Goal: Task Accomplishment & Management: Complete application form

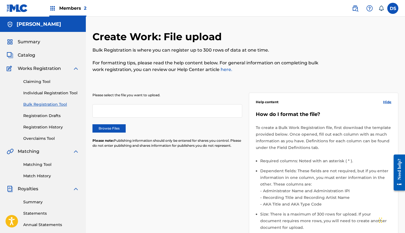
click at [121, 127] on label "Browse Files" at bounding box center [108, 128] width 33 height 8
click at [0, 0] on input "Browse Files" at bounding box center [0, 0] width 0 height 0
click at [119, 130] on label "Browse Files" at bounding box center [108, 128] width 33 height 8
click at [0, 0] on input "Browse Files" at bounding box center [0, 0] width 0 height 0
click at [117, 128] on label "Browse Files" at bounding box center [108, 128] width 33 height 8
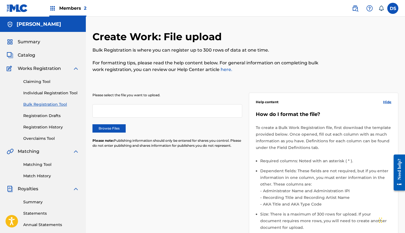
click at [0, 0] on input "Browse Files" at bounding box center [0, 0] width 0 height 0
click at [27, 52] on span "Catalog" at bounding box center [26, 55] width 17 height 7
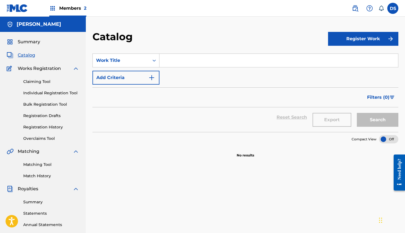
click at [28, 41] on span "Summary" at bounding box center [29, 41] width 22 height 7
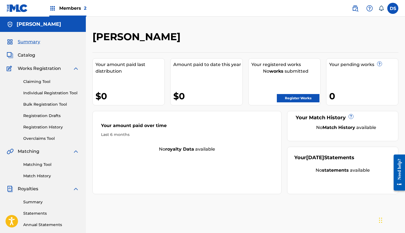
click at [285, 96] on link "Register Works" at bounding box center [298, 98] width 43 height 8
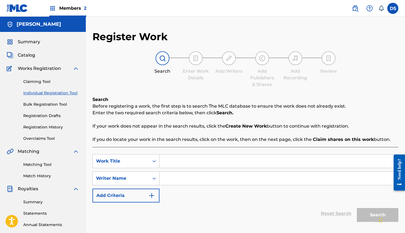
click at [189, 160] on input "Search Form" at bounding box center [278, 160] width 239 height 13
type input "everything she wants"
click at [225, 180] on input "Search Form" at bounding box center [278, 177] width 239 height 13
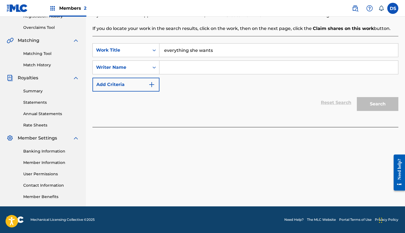
scroll to position [111, 0]
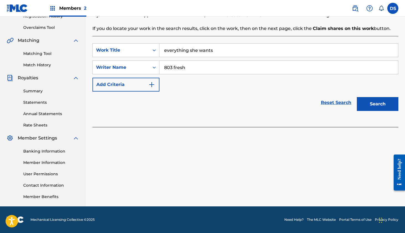
type input "803 fresh"
click at [381, 104] on button "Search" at bounding box center [378, 104] width 42 height 14
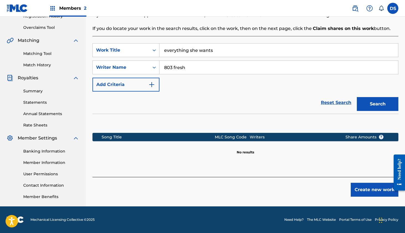
click at [222, 66] on input "803 fresh" at bounding box center [278, 67] width 239 height 13
click at [177, 69] on input "[PERSON_NAME]" at bounding box center [278, 67] width 239 height 13
type input "[PERSON_NAME]"
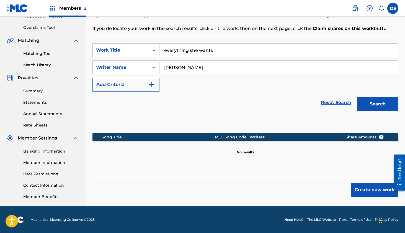
click at [378, 104] on button "Search" at bounding box center [378, 104] width 42 height 14
click at [212, 70] on input "[PERSON_NAME]" at bounding box center [278, 67] width 239 height 13
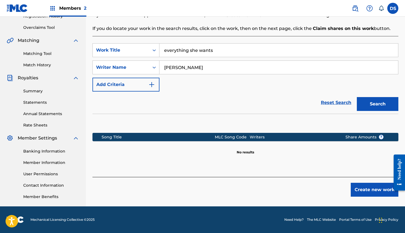
click at [212, 70] on input "[PERSON_NAME]" at bounding box center [278, 67] width 239 height 13
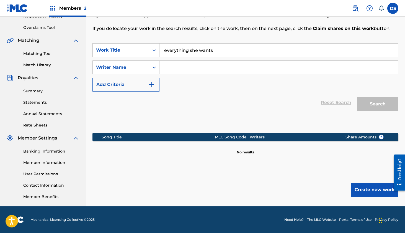
click at [218, 69] on input "Search Form" at bounding box center [278, 67] width 239 height 13
click at [43, 114] on link "Annual Statements" at bounding box center [51, 114] width 56 height 6
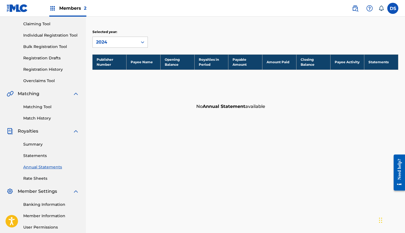
scroll to position [61, 0]
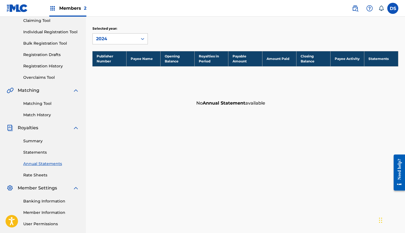
click at [40, 174] on link "Rate Sheets" at bounding box center [51, 175] width 56 height 6
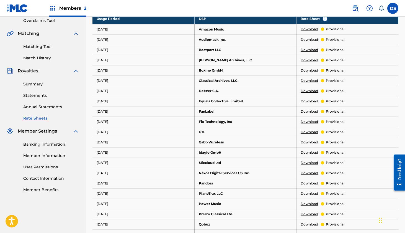
scroll to position [122, 0]
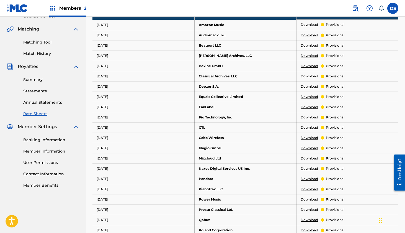
click at [312, 35] on link "Download" at bounding box center [309, 35] width 17 height 5
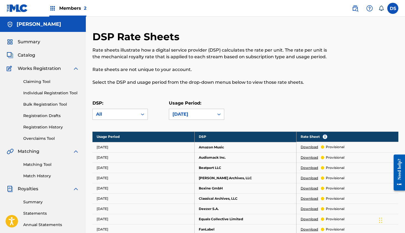
scroll to position [0, 0]
click at [38, 202] on link "Summary" at bounding box center [51, 202] width 56 height 6
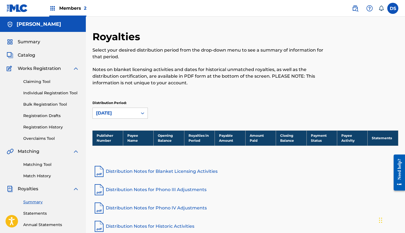
click at [127, 172] on link "Distribution Notes for Blanket Licensing Activities" at bounding box center [245, 170] width 306 height 13
click at [37, 164] on link "Matching Tool" at bounding box center [51, 164] width 56 height 6
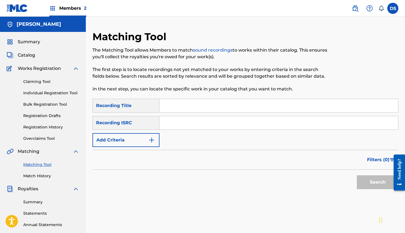
click at [174, 119] on input "Search Form" at bounding box center [278, 122] width 239 height 13
paste input "QZWFK2581909"
click at [383, 184] on button "Search" at bounding box center [378, 182] width 42 height 14
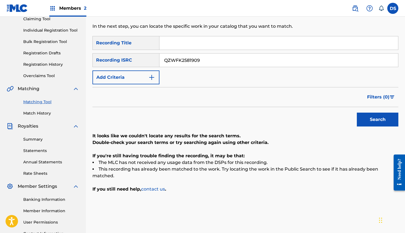
scroll to position [61, 0]
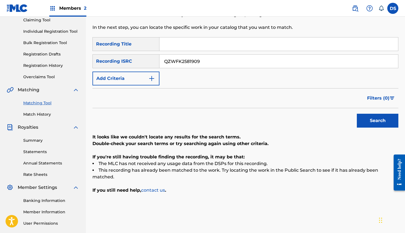
click at [197, 61] on input "QZWFK2581909" at bounding box center [278, 61] width 239 height 13
paste input "TB62256768"
type input "QZTB62256768"
click at [389, 123] on button "Search" at bounding box center [378, 120] width 42 height 14
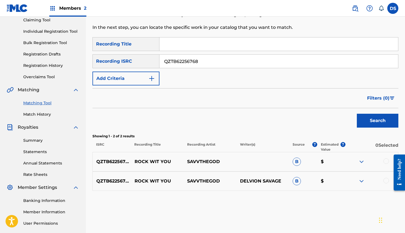
click at [384, 160] on div at bounding box center [386, 161] width 6 height 6
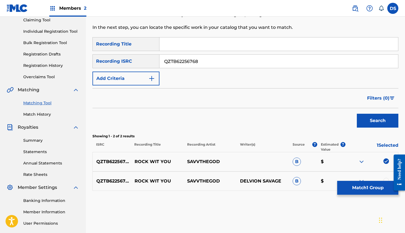
click at [379, 177] on div "QZTB62256768 ROCK WIT YOU SAVVTHEGOD DELVION SAVAGE B $" at bounding box center [245, 180] width 306 height 19
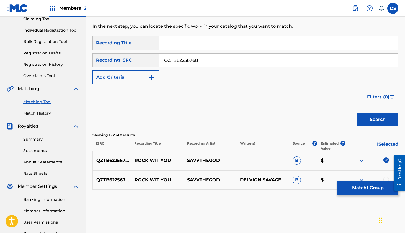
scroll to position [108, 0]
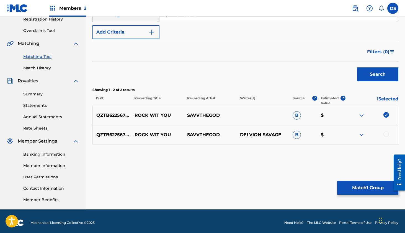
click at [386, 133] on div at bounding box center [386, 134] width 6 height 6
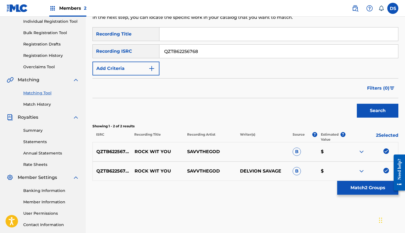
scroll to position [73, 0]
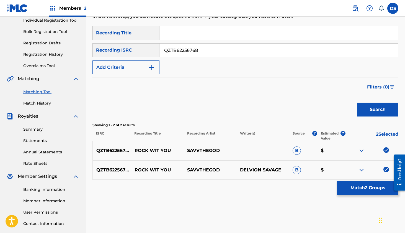
click at [362, 186] on button "Match 2 Groups" at bounding box center [367, 187] width 61 height 14
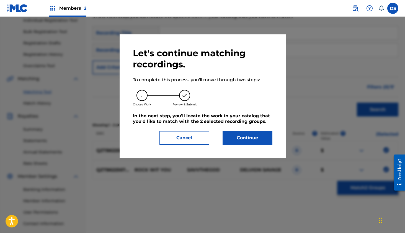
click at [253, 140] on button "Continue" at bounding box center [248, 138] width 50 height 14
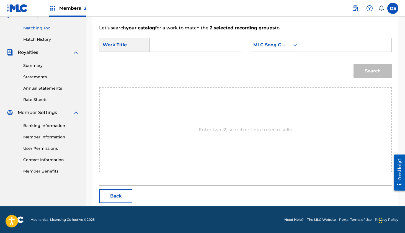
scroll to position [135, 0]
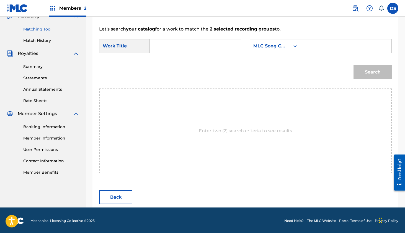
click at [166, 45] on input "Search Form" at bounding box center [195, 45] width 82 height 13
click at [283, 43] on div "MLC Song Code" at bounding box center [269, 46] width 33 height 7
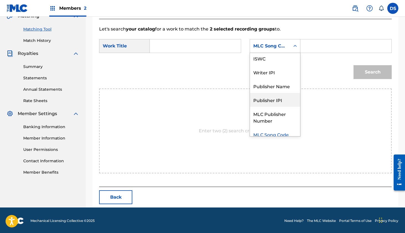
scroll to position [20, 0]
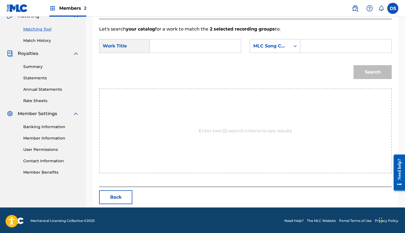
click at [218, 80] on div "Search" at bounding box center [245, 74] width 293 height 29
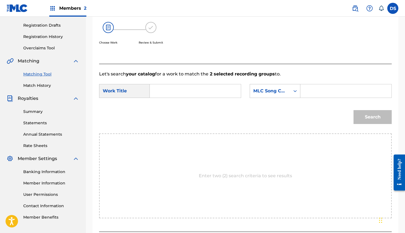
scroll to position [0, 0]
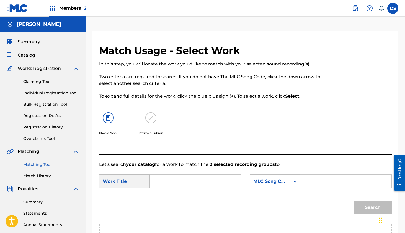
click at [168, 182] on input "Search Form" at bounding box center [195, 180] width 82 height 13
type input "rock wit me"
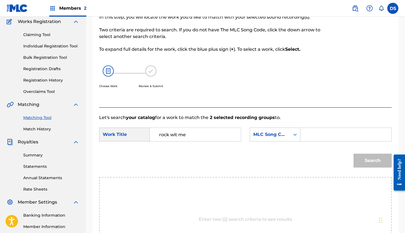
scroll to position [136, 0]
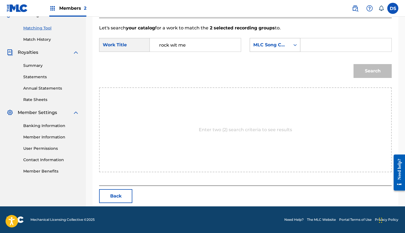
click at [285, 40] on div "MLC Song Code" at bounding box center [270, 45] width 40 height 11
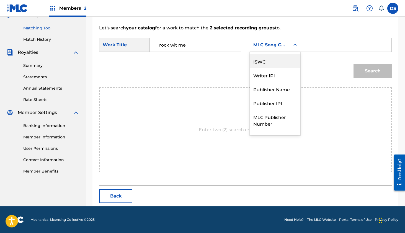
scroll to position [0, 0]
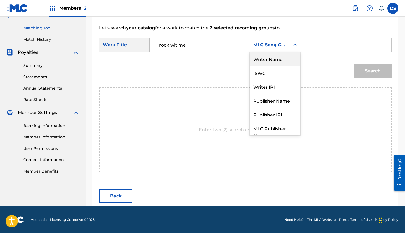
click at [281, 62] on div "Writer Name" at bounding box center [275, 59] width 50 height 14
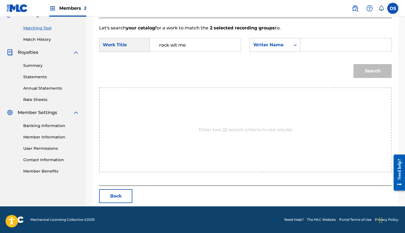
click at [308, 46] on input "Search Form" at bounding box center [346, 44] width 82 height 13
type input "savvthegod"
click at [373, 71] on button "Search" at bounding box center [372, 71] width 38 height 14
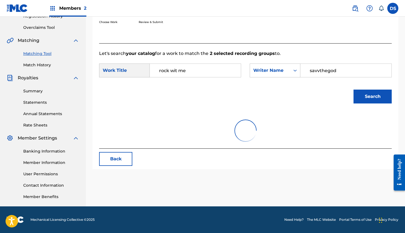
scroll to position [111, 0]
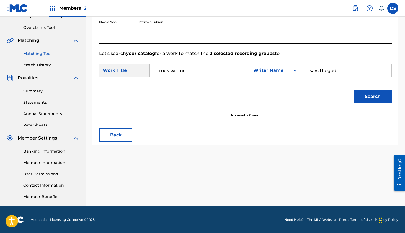
click at [195, 72] on input "rock wit me" at bounding box center [195, 70] width 82 height 13
click at [375, 103] on button "Search" at bounding box center [372, 96] width 38 height 14
click at [189, 69] on input "rock wit you" at bounding box center [195, 70] width 82 height 13
type input "r"
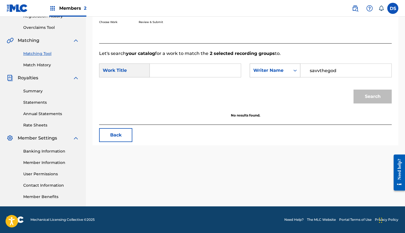
click at [294, 73] on icon "Search Form" at bounding box center [295, 71] width 6 height 6
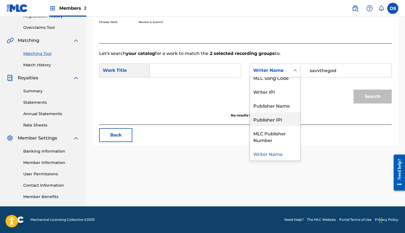
scroll to position [0, 0]
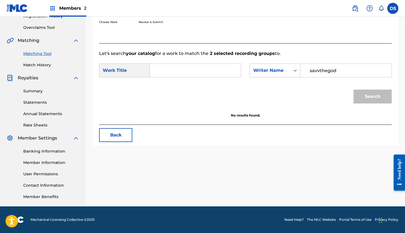
click at [194, 96] on div "Search" at bounding box center [245, 98] width 293 height 29
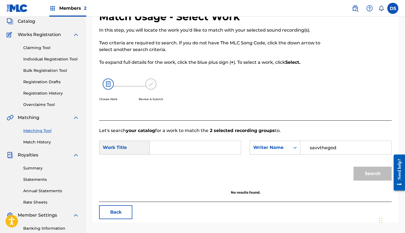
scroll to position [33, 0]
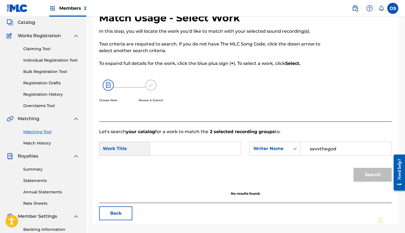
click at [45, 49] on link "Claiming Tool" at bounding box center [51, 49] width 56 height 6
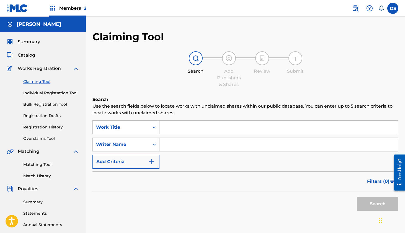
click at [189, 127] on input "Search Form" at bounding box center [278, 126] width 239 height 13
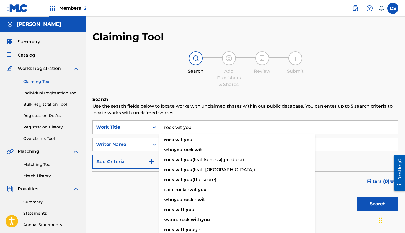
type input "rock wit you"
click at [182, 82] on div "Search Add Publishers & Shares Review Submit" at bounding box center [245, 69] width 306 height 37
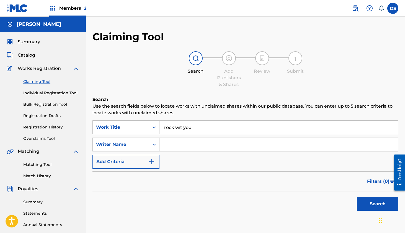
click at [187, 141] on input "Search Form" at bounding box center [278, 144] width 239 height 13
type input "savvthegod"
click at [373, 204] on button "Search" at bounding box center [378, 204] width 42 height 14
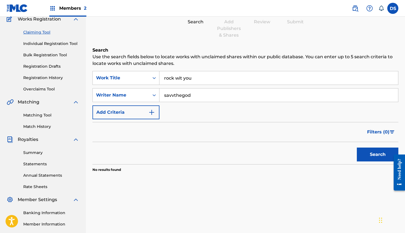
scroll to position [50, 0]
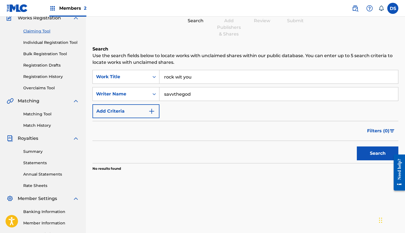
click at [62, 41] on link "Individual Registration Tool" at bounding box center [51, 43] width 56 height 6
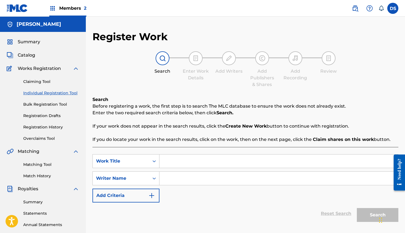
click at [175, 159] on input "Search Form" at bounding box center [278, 160] width 239 height 13
type input "rock wit you"
click at [167, 176] on input "Search Form" at bounding box center [278, 177] width 239 height 13
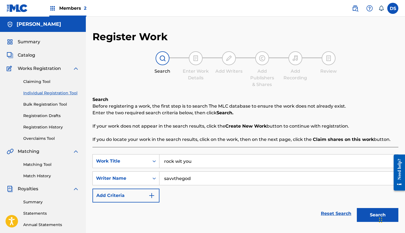
type input "savvthegod"
click at [374, 211] on button "Search" at bounding box center [378, 215] width 42 height 14
click at [368, 219] on button "Search" at bounding box center [378, 215] width 42 height 14
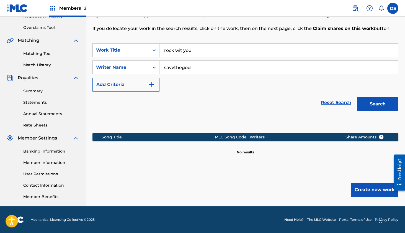
scroll to position [111, 0]
click at [368, 193] on button "Create new work" at bounding box center [375, 189] width 48 height 14
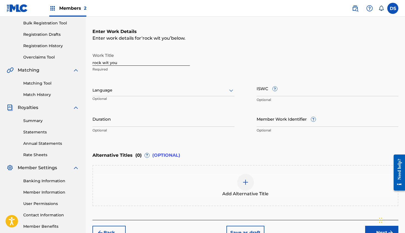
scroll to position [81, 0]
click at [259, 92] on input "ISWC ?" at bounding box center [328, 89] width 142 height 16
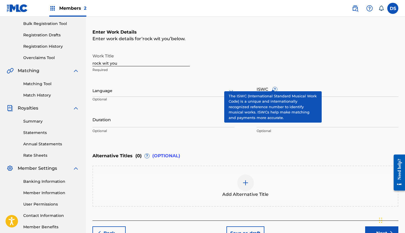
click at [272, 86] on div "ISWC ? Optional" at bounding box center [328, 93] width 142 height 25
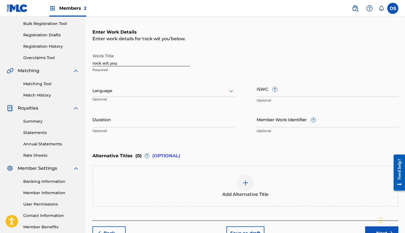
click at [272, 86] on div "ISWC ? Optional" at bounding box center [328, 93] width 142 height 25
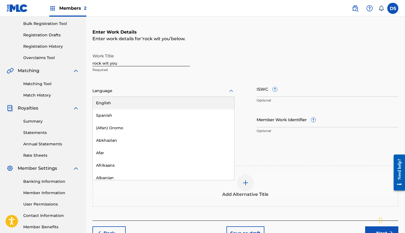
click at [199, 89] on div at bounding box center [163, 90] width 142 height 7
click at [194, 101] on div "English" at bounding box center [163, 103] width 141 height 12
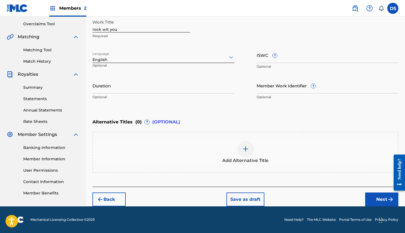
scroll to position [24, 0]
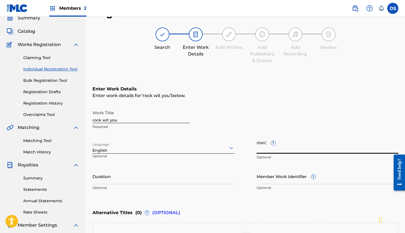
paste input "QZTB62256768"
type input "QZTB62256768"
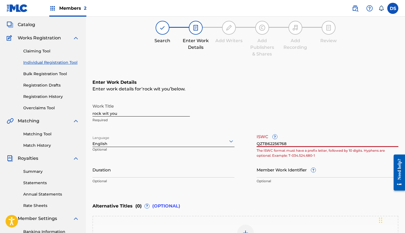
scroll to position [32, 0]
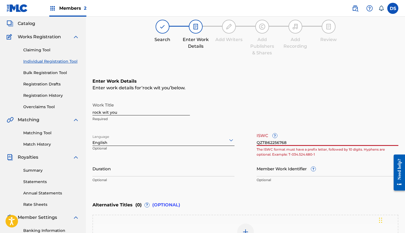
drag, startPoint x: 289, startPoint y: 140, endPoint x: 239, endPoint y: 144, distance: 50.5
click at [239, 144] on div "Work Title rock wit you Required Language English Optional ISWC ? QZTB62256768 …" at bounding box center [245, 142] width 306 height 86
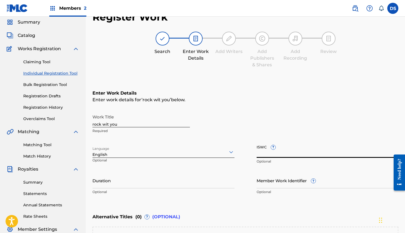
scroll to position [114, 0]
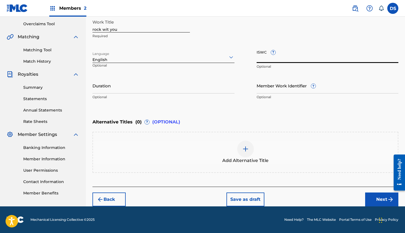
click at [381, 201] on button "Next" at bounding box center [381, 199] width 33 height 14
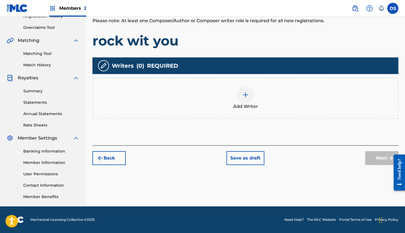
scroll to position [111, 0]
click at [243, 91] on img at bounding box center [245, 94] width 7 height 7
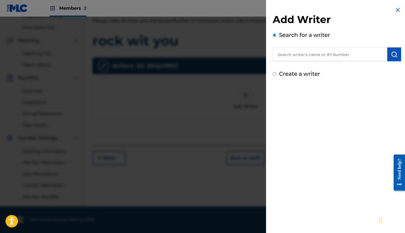
click at [293, 53] on input "text" at bounding box center [330, 54] width 115 height 14
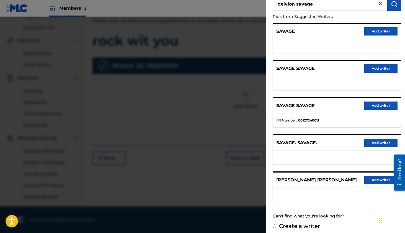
scroll to position [54, 0]
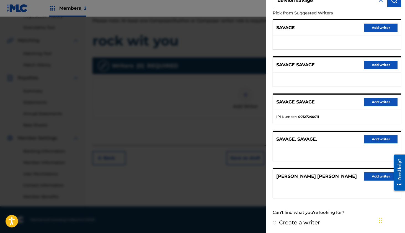
type input "Delvion Savage"
click at [274, 221] on input "Create a writer" at bounding box center [275, 222] width 4 height 4
radio input "false"
radio input "true"
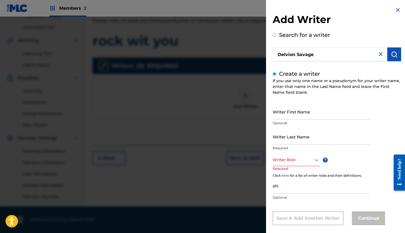
type input "Delvion Savage"
click at [317, 161] on div "Composer/Author, 1 of 8. 8 results available. Use Up and Down to choose options…" at bounding box center [296, 159] width 47 height 12
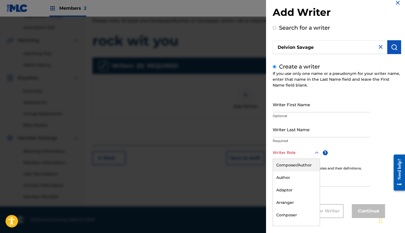
click at [303, 167] on div "Composer/Author" at bounding box center [296, 165] width 47 height 12
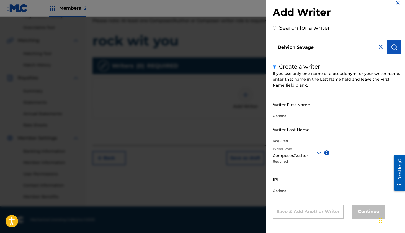
click at [306, 104] on input "Writer First Name" at bounding box center [321, 104] width 97 height 16
type input "Delvion"
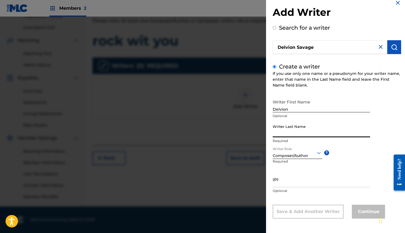
click at [298, 128] on input "Writer Last Name" at bounding box center [321, 129] width 97 height 16
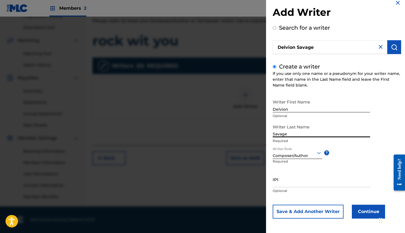
type input "Savage"
click at [361, 210] on button "Continue" at bounding box center [368, 211] width 33 height 14
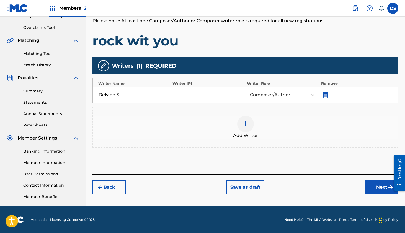
click at [378, 191] on button "Next" at bounding box center [381, 187] width 33 height 14
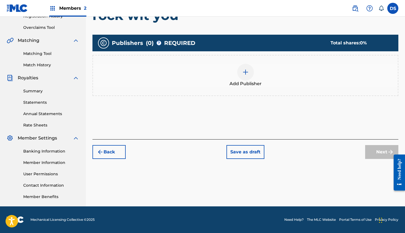
scroll to position [25, 0]
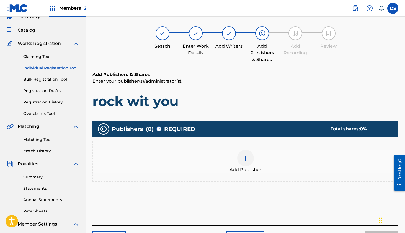
click at [280, 154] on div "Add Publisher" at bounding box center [245, 160] width 305 height 23
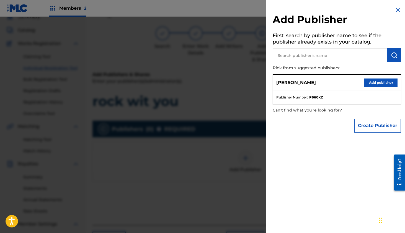
click at [306, 54] on input "text" at bounding box center [330, 55] width 115 height 14
click at [378, 83] on button "Add publisher" at bounding box center [380, 82] width 33 height 8
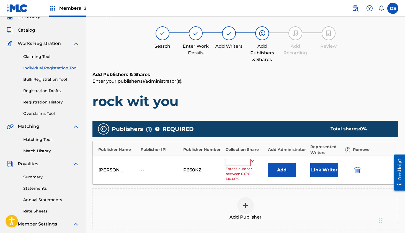
click at [237, 162] on input "text" at bounding box center [238, 161] width 25 height 7
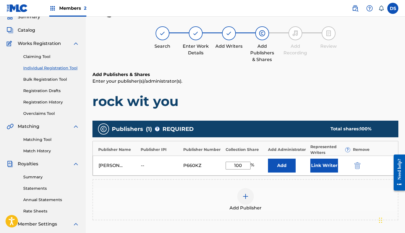
type input "100"
click at [292, 167] on button "Add" at bounding box center [282, 165] width 28 height 14
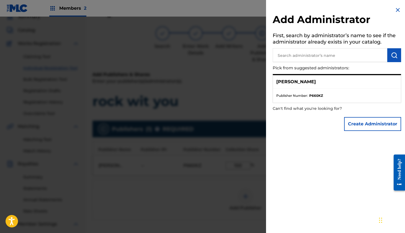
click at [352, 127] on button "Create Administrator" at bounding box center [372, 124] width 57 height 14
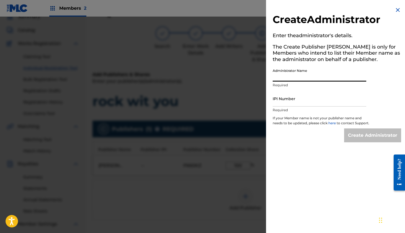
click at [314, 77] on input "Administrator Name" at bounding box center [320, 74] width 94 height 16
type input "[PERSON_NAME]"
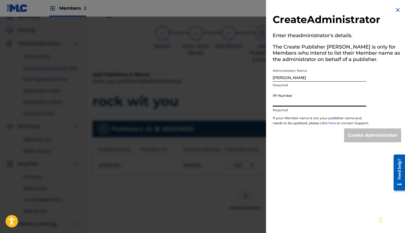
click at [313, 96] on input "IPI Number" at bounding box center [320, 99] width 94 height 16
paste input "00378432827"
type input "00378432827"
click at [314, 72] on input "[PERSON_NAME]" at bounding box center [320, 74] width 94 height 16
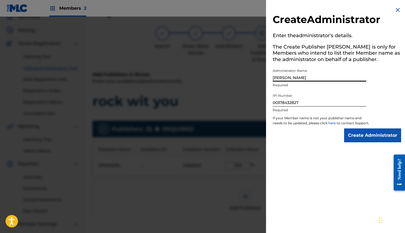
click at [314, 72] on input "[PERSON_NAME]" at bounding box center [320, 74] width 94 height 16
click at [314, 77] on input "[PERSON_NAME]" at bounding box center [320, 74] width 94 height 16
type input "Delvion [PERSON_NAME]"
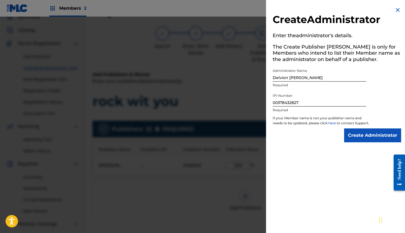
click at [365, 134] on input "Create Administrator" at bounding box center [372, 135] width 57 height 14
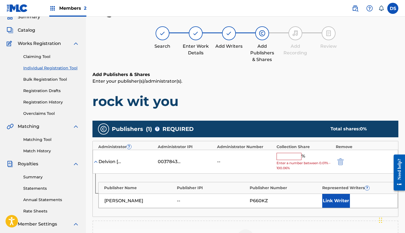
click at [298, 154] on input "text" at bounding box center [289, 156] width 25 height 7
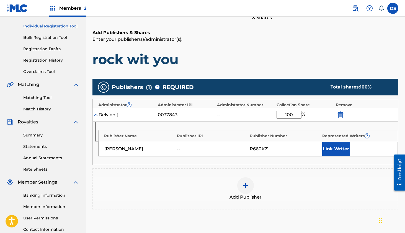
scroll to position [87, 0]
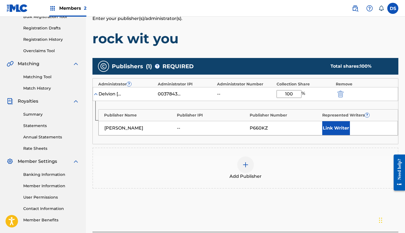
type input "100"
click at [336, 177] on div "Add Publisher" at bounding box center [245, 167] width 305 height 23
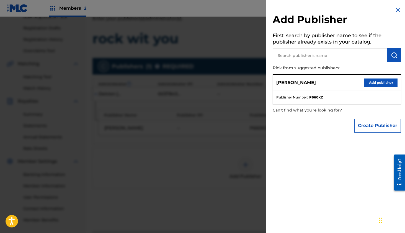
click at [378, 82] on button "Add publisher" at bounding box center [380, 82] width 33 height 8
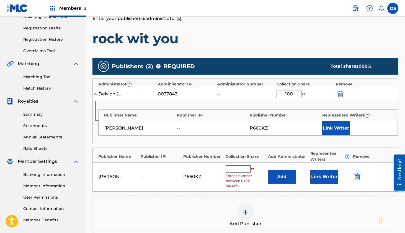
click at [286, 136] on div "Publisher Name Publisher IPI Publisher Number Represented Writers ? [PERSON_NAM…" at bounding box center [245, 122] width 305 height 43
click at [330, 126] on button "Link Writer" at bounding box center [336, 128] width 28 height 14
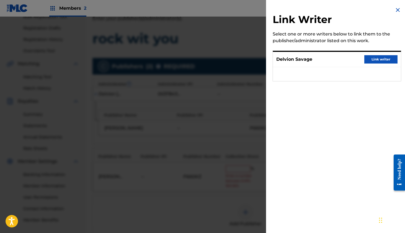
click at [384, 59] on button "Link writer" at bounding box center [380, 59] width 33 height 8
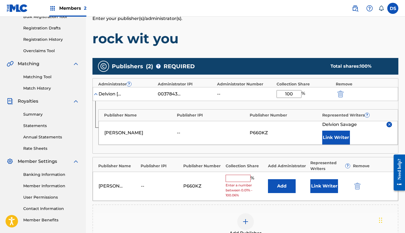
scroll to position [87, 0]
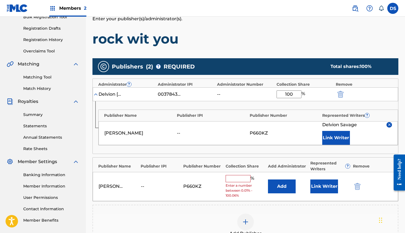
click at [363, 164] on div "Remove" at bounding box center [373, 166] width 40 height 6
click at [357, 183] on img "submit" at bounding box center [357, 186] width 6 height 7
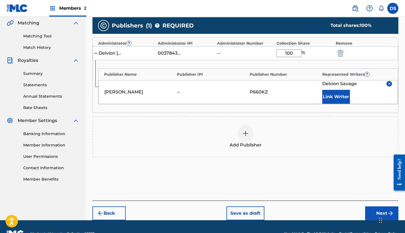
scroll to position [128, 0]
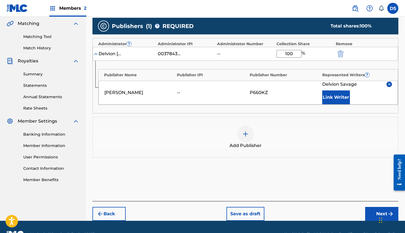
click at [380, 216] on div "Chat Widget" at bounding box center [391, 219] width 28 height 27
click at [373, 209] on button "Next" at bounding box center [381, 213] width 33 height 14
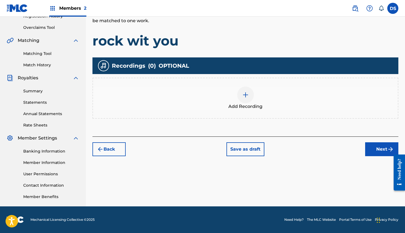
scroll to position [111, 0]
click at [249, 100] on div at bounding box center [245, 94] width 17 height 17
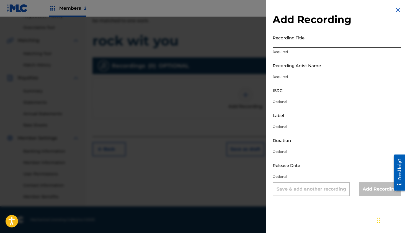
click at [317, 43] on input "Recording Title" at bounding box center [337, 40] width 128 height 16
type input "Rock Wit You"
click at [308, 65] on input "Recording Artist Name" at bounding box center [337, 65] width 128 height 16
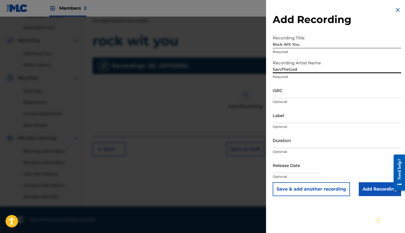
type input "SavvTheGod"
click at [285, 92] on input "ISRC" at bounding box center [337, 90] width 128 height 16
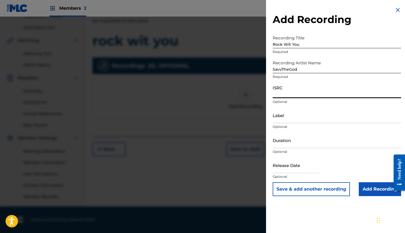
paste input "QZTB62256768"
type input "QZTB62256768"
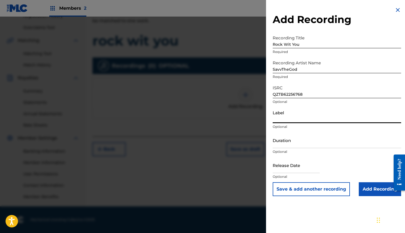
click at [284, 122] on input "Label" at bounding box center [337, 115] width 128 height 16
type input "[PERSON_NAME]"
click at [378, 188] on input "Add Recording" at bounding box center [380, 189] width 42 height 14
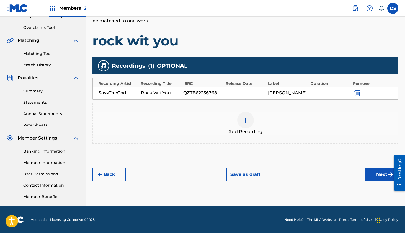
click at [375, 175] on button "Next" at bounding box center [381, 174] width 33 height 14
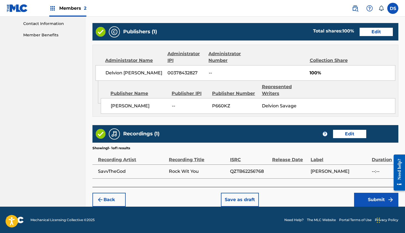
scroll to position [272, 0]
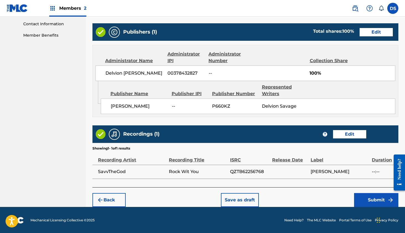
click at [372, 195] on button "Submit" at bounding box center [376, 200] width 44 height 14
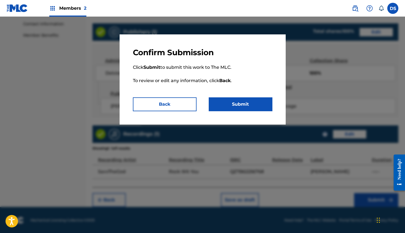
click at [252, 109] on button "Submit" at bounding box center [241, 104] width 64 height 14
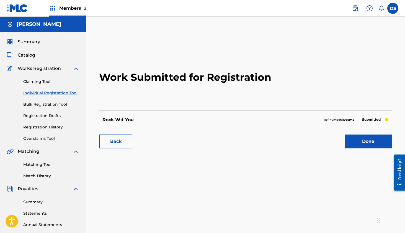
click at [26, 55] on span "Catalog" at bounding box center [26, 55] width 17 height 7
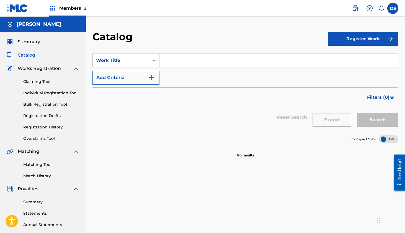
click at [32, 41] on span "Summary" at bounding box center [29, 41] width 22 height 7
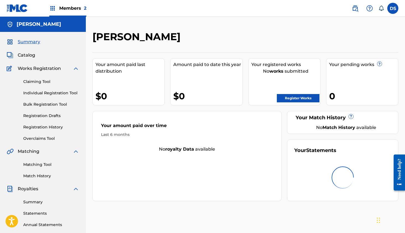
click at [288, 99] on link "Register Works" at bounding box center [298, 98] width 43 height 8
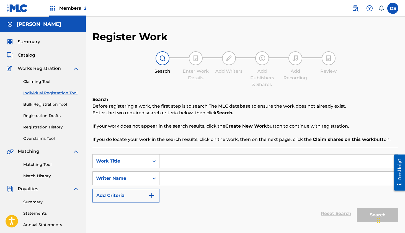
click at [169, 162] on input "Search Form" at bounding box center [278, 160] width 239 height 13
type input "Everything She Wants"
click at [175, 182] on input "Search Form" at bounding box center [278, 177] width 239 height 13
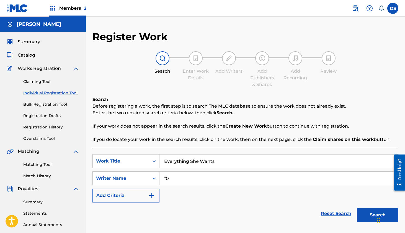
type input "*"
type input "803 Fresh"
click at [378, 215] on button "Search" at bounding box center [378, 215] width 42 height 14
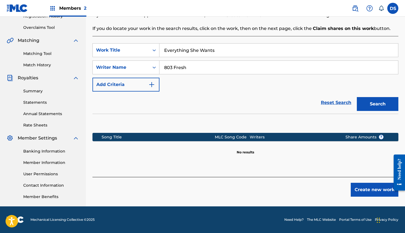
scroll to position [111, 0]
click at [366, 193] on button "Create new work" at bounding box center [375, 189] width 48 height 14
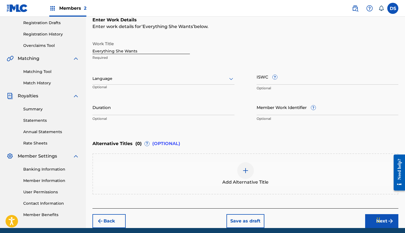
scroll to position [94, 0]
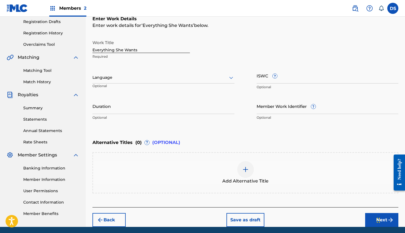
click at [373, 219] on button "Next" at bounding box center [381, 220] width 33 height 14
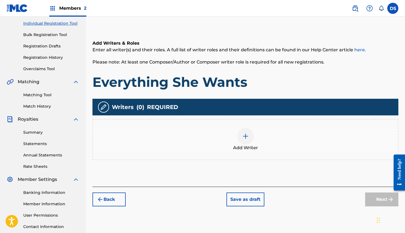
scroll to position [101, 0]
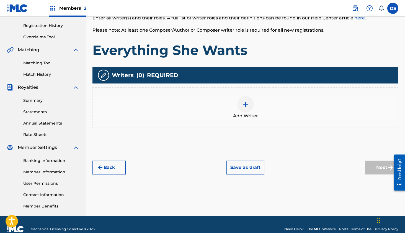
click at [247, 106] on img at bounding box center [245, 104] width 7 height 7
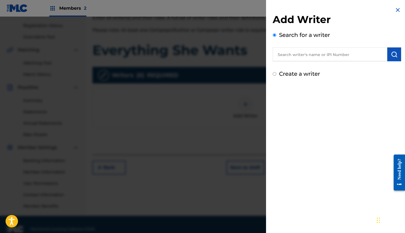
click at [294, 56] on input "text" at bounding box center [330, 54] width 115 height 14
type input "D"
type input "[PERSON_NAME]"
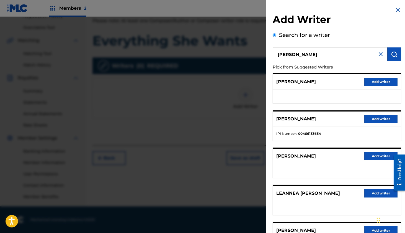
scroll to position [0, 0]
click at [377, 53] on img at bounding box center [380, 54] width 7 height 7
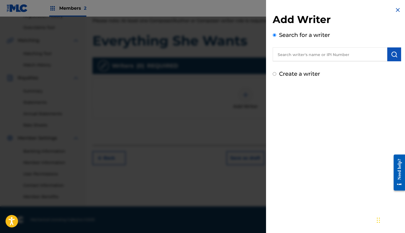
click at [397, 10] on img at bounding box center [397, 10] width 7 height 7
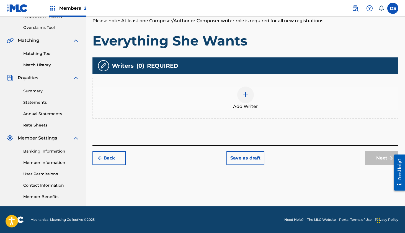
click at [246, 99] on div at bounding box center [245, 94] width 17 height 17
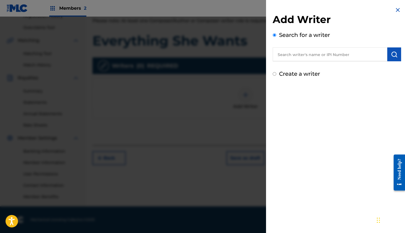
click at [300, 57] on input "text" at bounding box center [330, 54] width 115 height 14
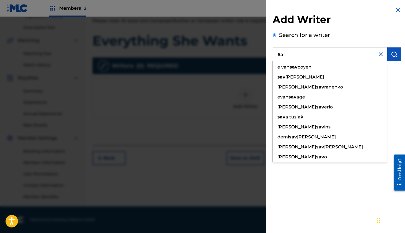
type input "S"
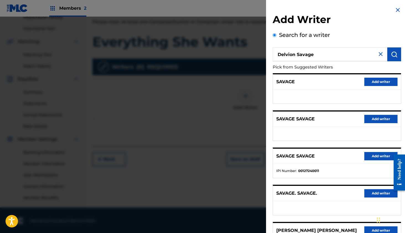
scroll to position [105, 0]
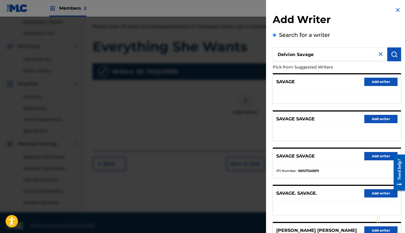
click at [295, 54] on input "Delvion Savage" at bounding box center [330, 54] width 115 height 14
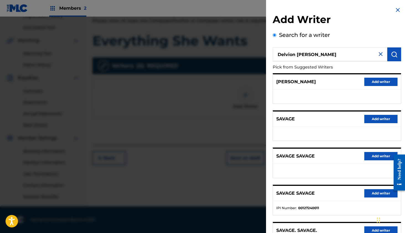
scroll to position [0, 0]
click at [303, 53] on input "Delvion [PERSON_NAME]" at bounding box center [330, 54] width 115 height 14
type input "Delvion Ja'[PERSON_NAME]"
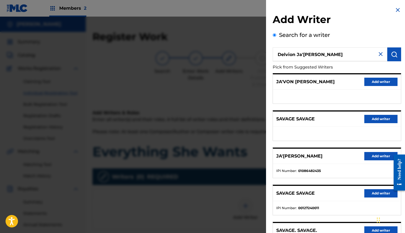
click at [225, 89] on div at bounding box center [202, 133] width 405 height 233
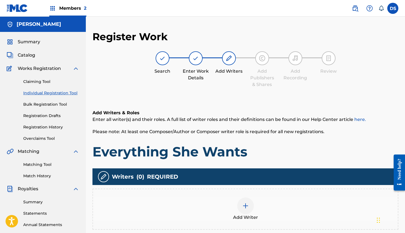
click at [35, 165] on link "Matching Tool" at bounding box center [51, 164] width 56 height 6
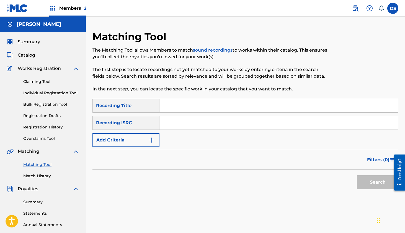
click at [182, 122] on input "Search Form" at bounding box center [278, 122] width 239 height 13
paste input "QZWFK2581911"
type input "QZWFK2581911"
click at [376, 186] on button "Search" at bounding box center [378, 182] width 42 height 14
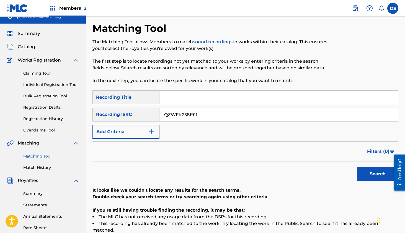
scroll to position [9, 0]
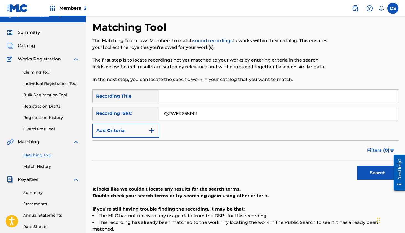
click at [223, 115] on input "QZWFK2581911" at bounding box center [278, 113] width 239 height 13
click at [221, 115] on input "QZWFK2581911" at bounding box center [278, 113] width 239 height 13
paste input "QZTB32512154"
type input "QZTB32512154"
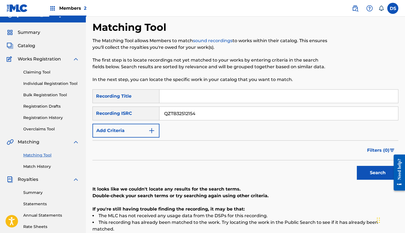
click at [372, 174] on button "Search" at bounding box center [378, 173] width 42 height 14
click at [55, 96] on link "Bulk Registration Tool" at bounding box center [51, 95] width 56 height 6
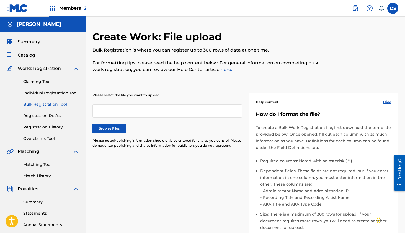
click at [52, 136] on link "Overclaims Tool" at bounding box center [51, 138] width 56 height 6
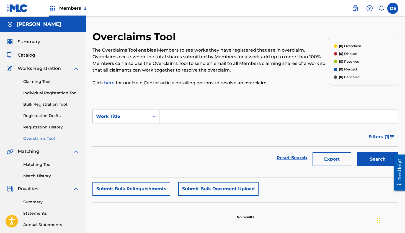
click at [65, 95] on link "Individual Registration Tool" at bounding box center [51, 93] width 56 height 6
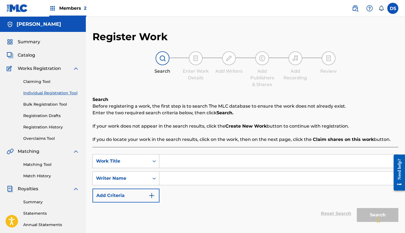
click at [30, 54] on span "Catalog" at bounding box center [26, 55] width 17 height 7
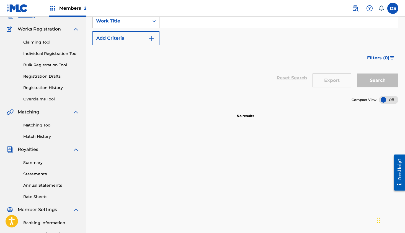
scroll to position [47, 0]
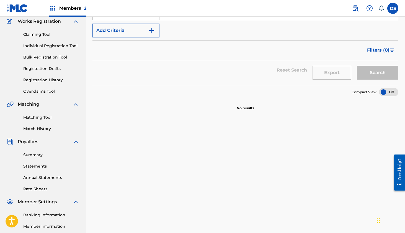
click at [39, 157] on div "Summary Statements Annual Statements Rate Sheets" at bounding box center [43, 168] width 73 height 47
click at [39, 156] on link "Summary" at bounding box center [51, 155] width 56 height 6
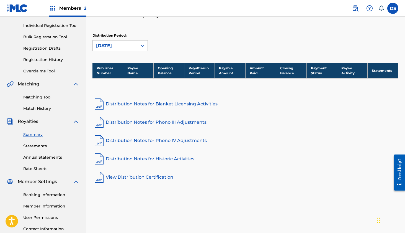
scroll to position [108, 0]
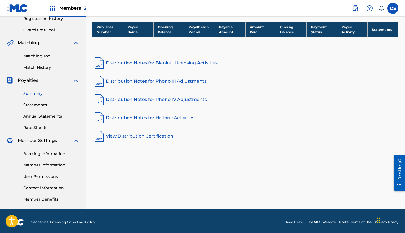
click at [40, 176] on link "User Permissions" at bounding box center [51, 176] width 56 height 6
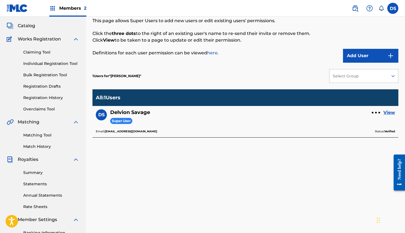
scroll to position [77, 0]
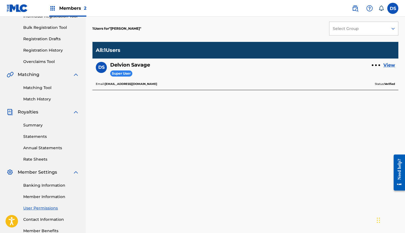
click at [49, 197] on link "Member Information" at bounding box center [51, 196] width 56 height 6
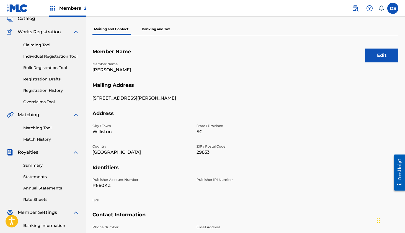
scroll to position [96, 0]
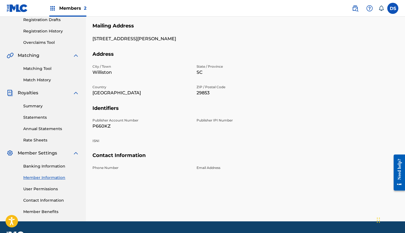
click at [40, 164] on link "Banking Information" at bounding box center [51, 166] width 56 height 6
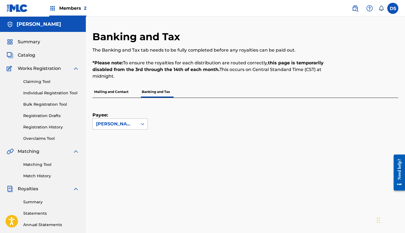
click at [115, 125] on div "[PERSON_NAME]" at bounding box center [115, 123] width 38 height 7
click at [173, 125] on div "Payee: [PERSON_NAME]" at bounding box center [238, 114] width 293 height 32
click at [122, 91] on p "Mailing and Contact" at bounding box center [111, 92] width 38 height 12
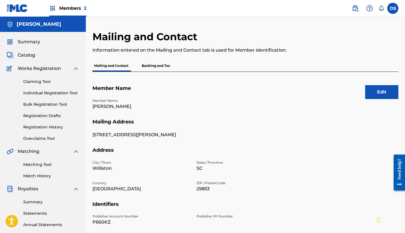
click at [163, 63] on p "Banking and Tax" at bounding box center [156, 66] width 32 height 12
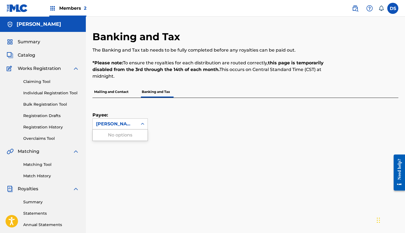
click at [131, 126] on div "[PERSON_NAME]" at bounding box center [115, 123] width 38 height 7
click at [158, 116] on div "Payee: Use Up and Down to choose options, press Enter to select the currently f…" at bounding box center [238, 114] width 293 height 32
